Goal: Task Accomplishment & Management: Use online tool/utility

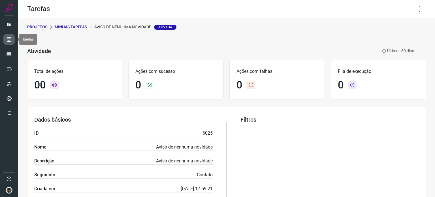
click at [5, 38] on link at bounding box center [8, 39] width 11 height 11
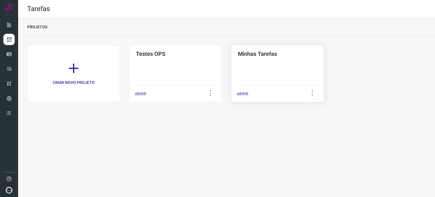
click at [312, 76] on div "Minhas Tarefas ABRIR" at bounding box center [277, 73] width 93 height 57
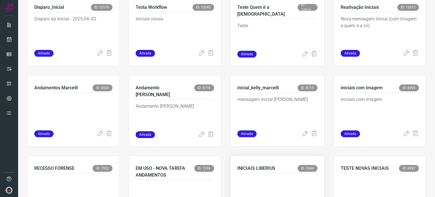
scroll to position [255, 0]
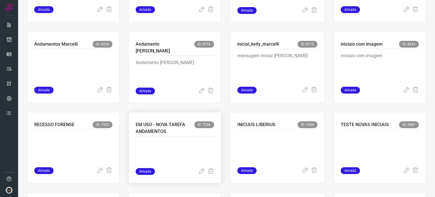
click at [175, 134] on p "EM USO - NOVA TAREFA ANDAMENTOS" at bounding box center [165, 128] width 58 height 14
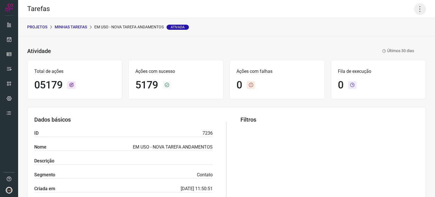
click at [414, 7] on icon at bounding box center [420, 9] width 12 height 12
click at [390, 38] on li "Executar" at bounding box center [396, 37] width 52 height 9
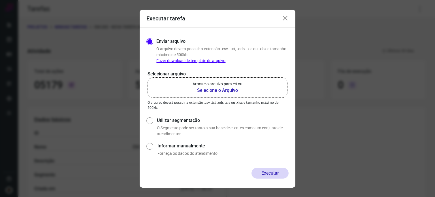
click at [217, 88] on b "Selecione o Arquivo" at bounding box center [218, 90] width 50 height 7
click at [0, 0] on input "Arraste o arquivo para cá ou Selecione o Arquivo" at bounding box center [0, 0] width 0 height 0
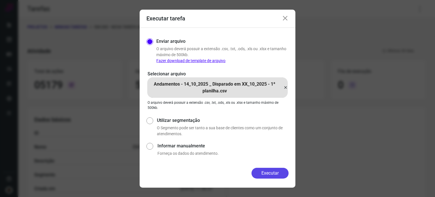
click at [271, 173] on button "Executar" at bounding box center [269, 173] width 37 height 11
